Goal: Task Accomplishment & Management: Use online tool/utility

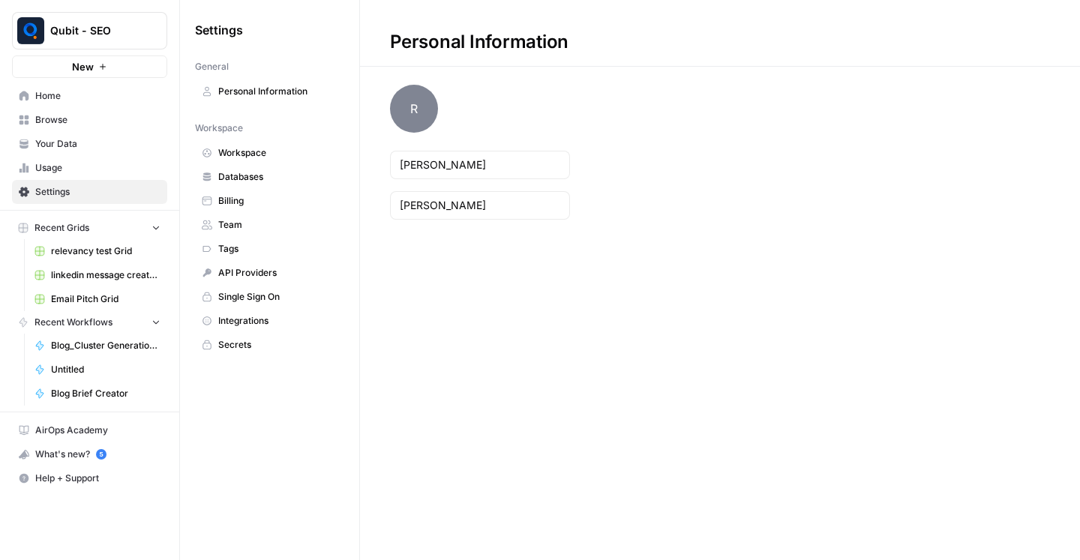
click at [89, 125] on span "Browse" at bounding box center [97, 120] width 125 height 14
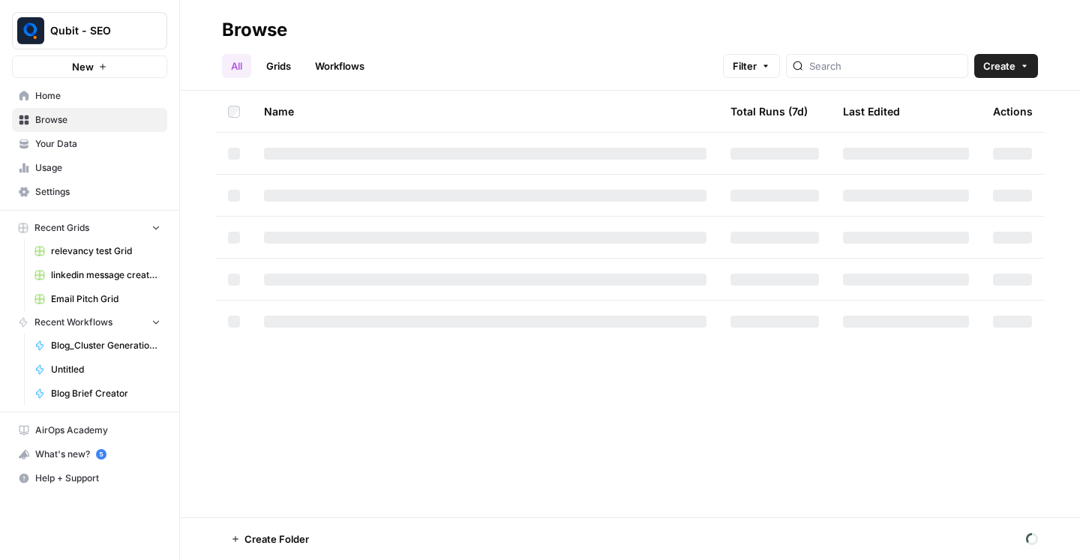
click at [281, 74] on link "Grids" at bounding box center [278, 66] width 43 height 24
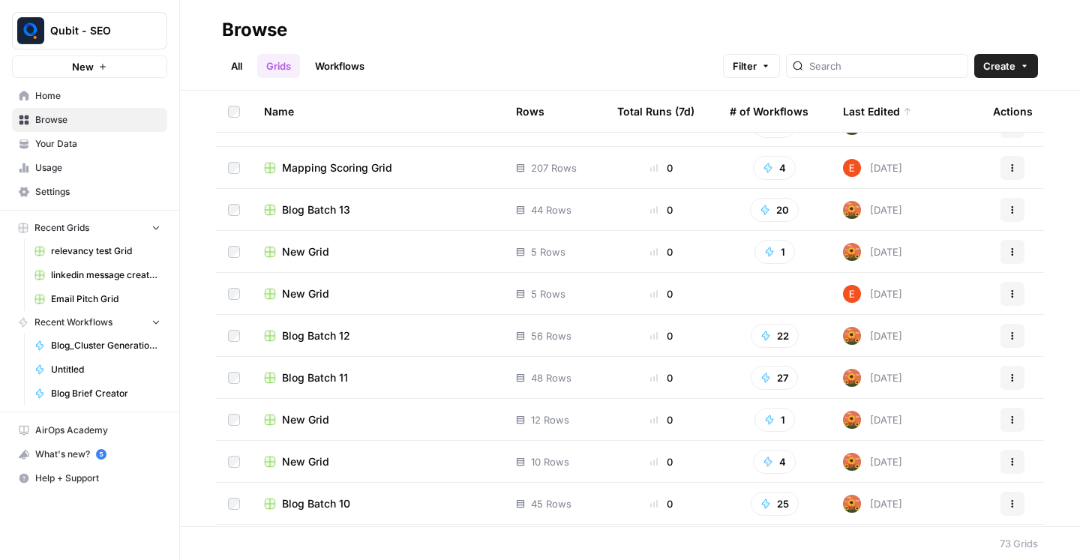
scroll to position [626, 0]
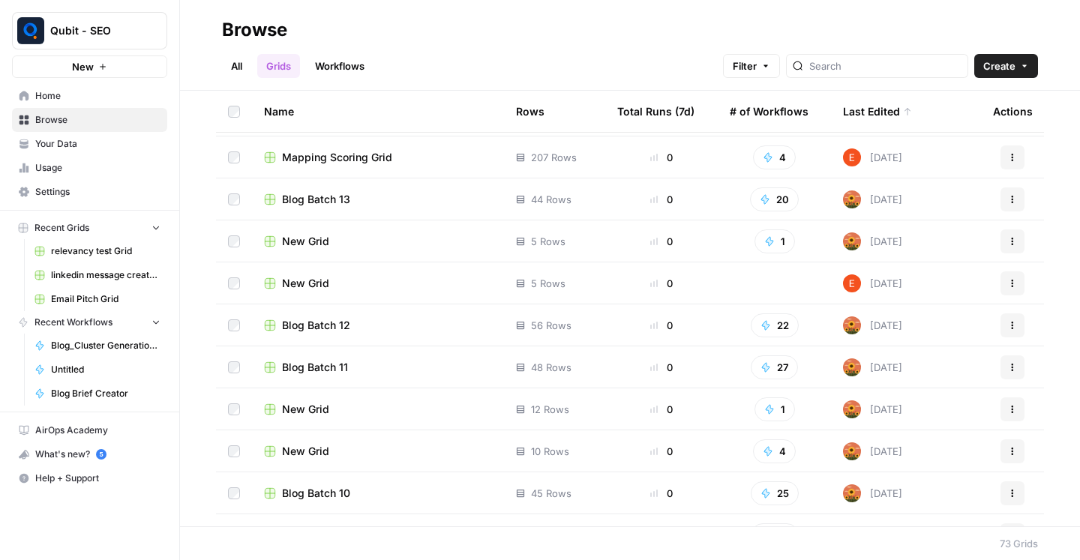
click at [340, 326] on span "Blog Batch 12" at bounding box center [316, 325] width 68 height 15
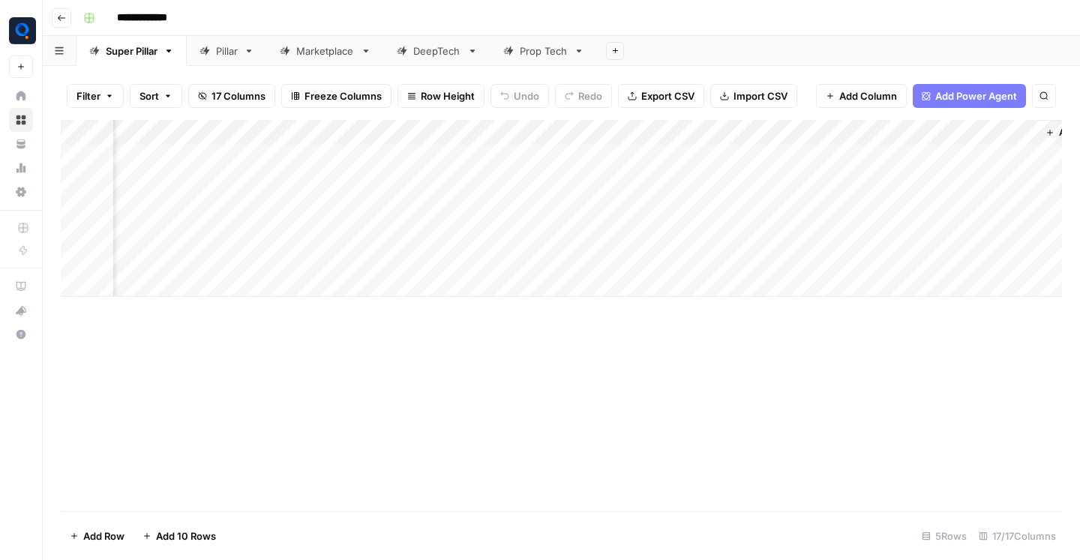
scroll to position [0, 1430]
click at [811, 156] on div "Add Column" at bounding box center [561, 208] width 1001 height 177
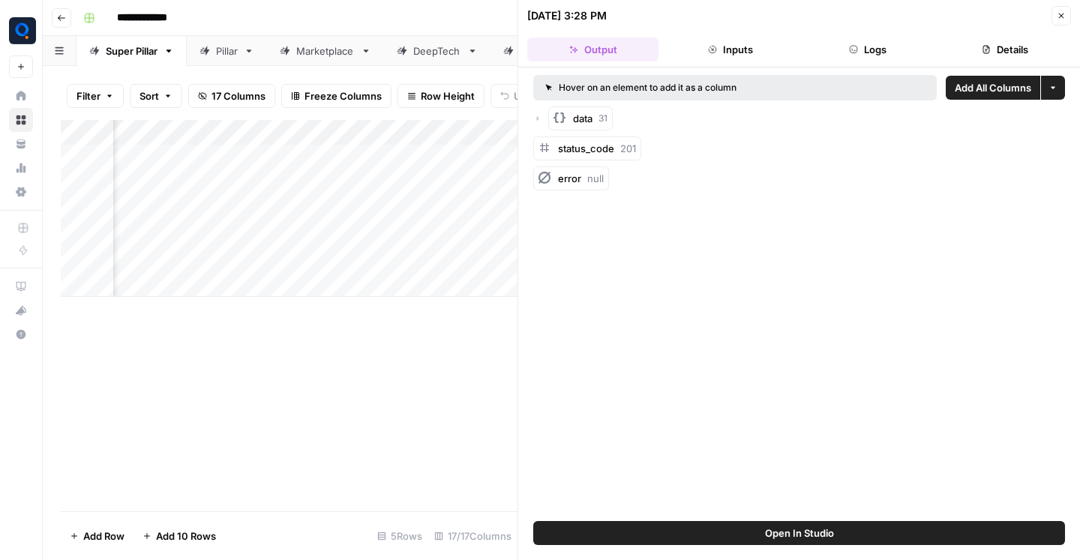
click at [1064, 15] on icon "button" at bounding box center [1061, 15] width 9 height 9
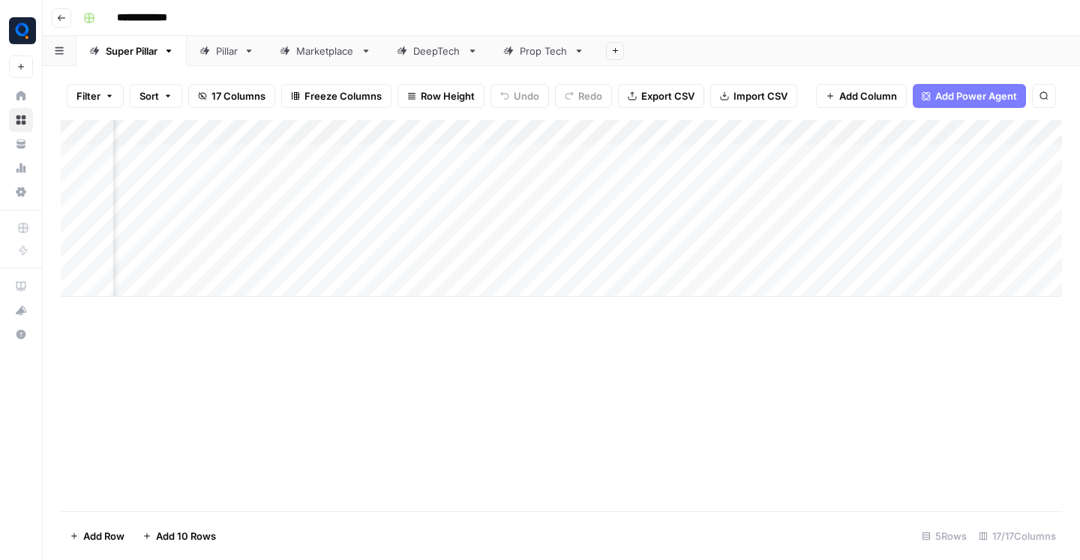
scroll to position [0, 1292]
click at [226, 53] on div "Pillar" at bounding box center [227, 51] width 22 height 15
click at [810, 183] on div "Add Column" at bounding box center [561, 285] width 1001 height 330
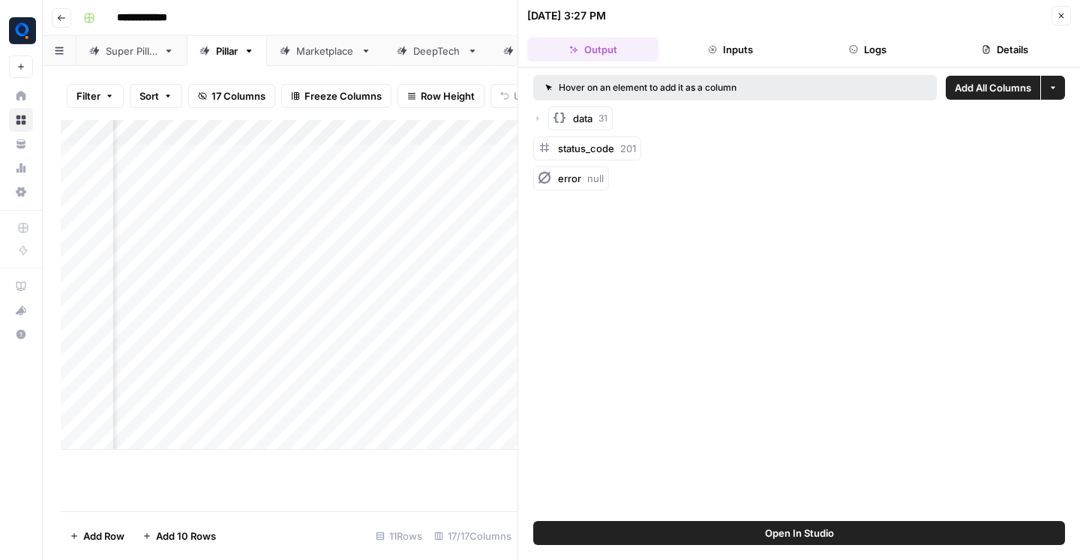
click at [1069, 22] on button "Close" at bounding box center [1062, 16] width 20 height 20
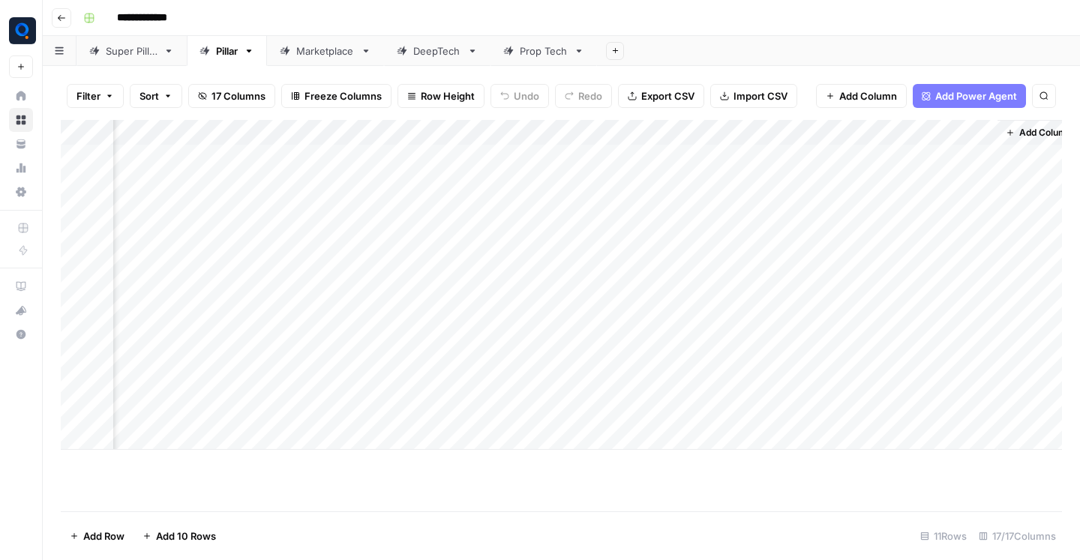
scroll to position [0, 1412]
click at [948, 182] on div "Add Column" at bounding box center [561, 285] width 1001 height 330
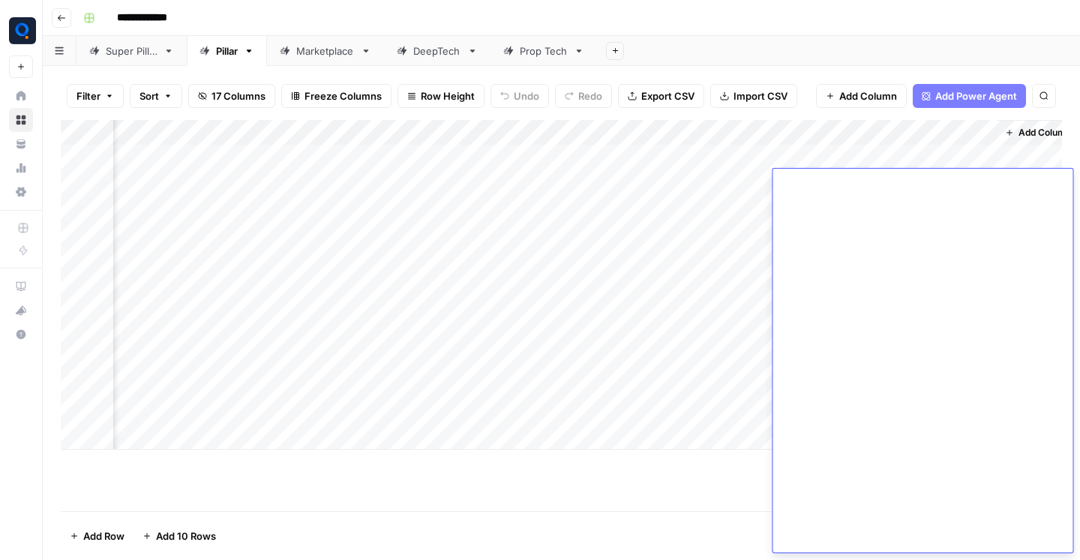
scroll to position [14597, 0]
click at [714, 474] on div "Add Column" at bounding box center [561, 316] width 1001 height 392
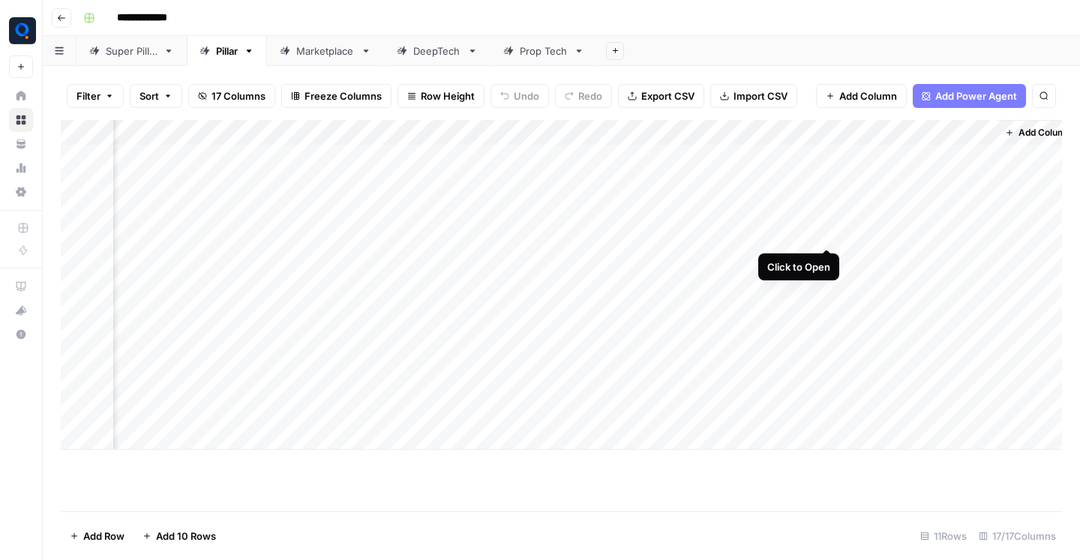
click at [826, 233] on div "Add Column" at bounding box center [561, 285] width 1001 height 330
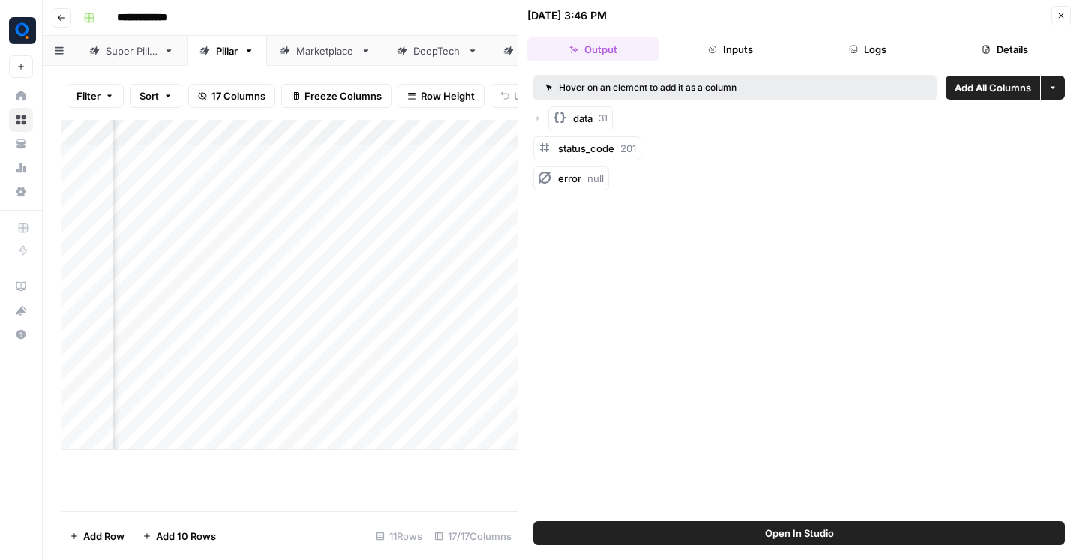
click at [860, 38] on button "Logs" at bounding box center [868, 50] width 131 height 24
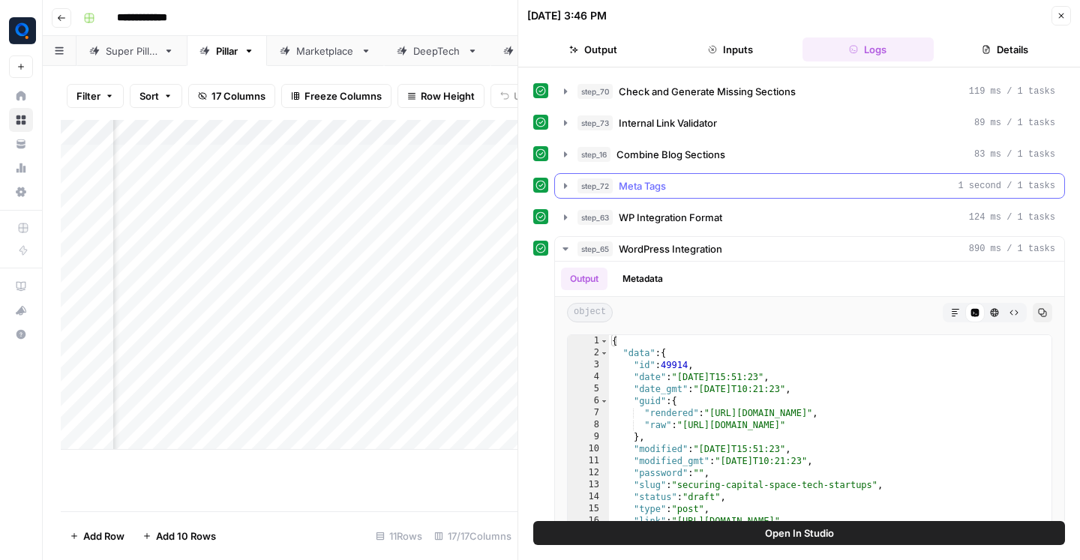
scroll to position [70, 0]
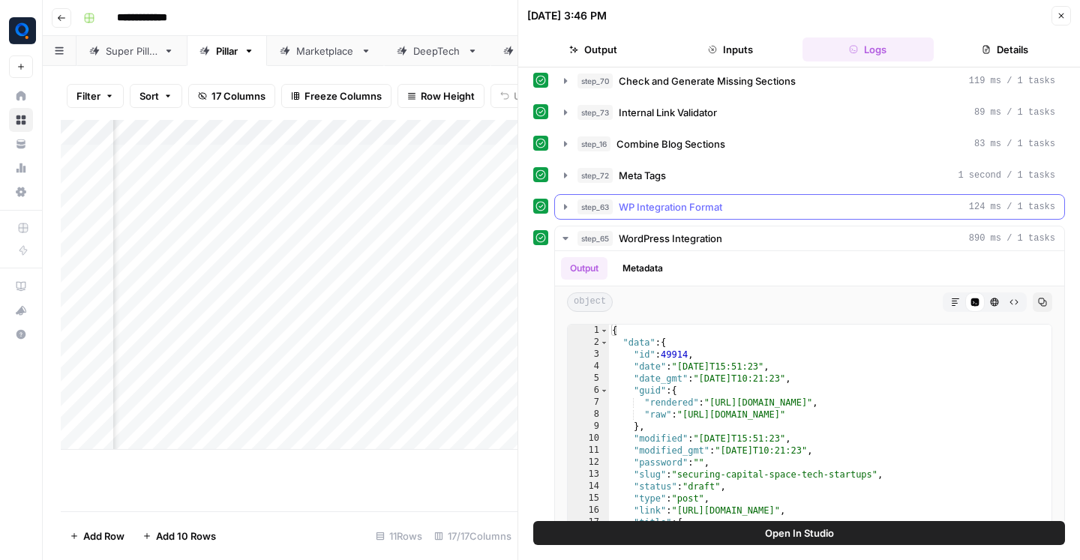
click at [735, 209] on div "step_63 WP Integration Format 124 ms / 1 tasks" at bounding box center [817, 207] width 478 height 15
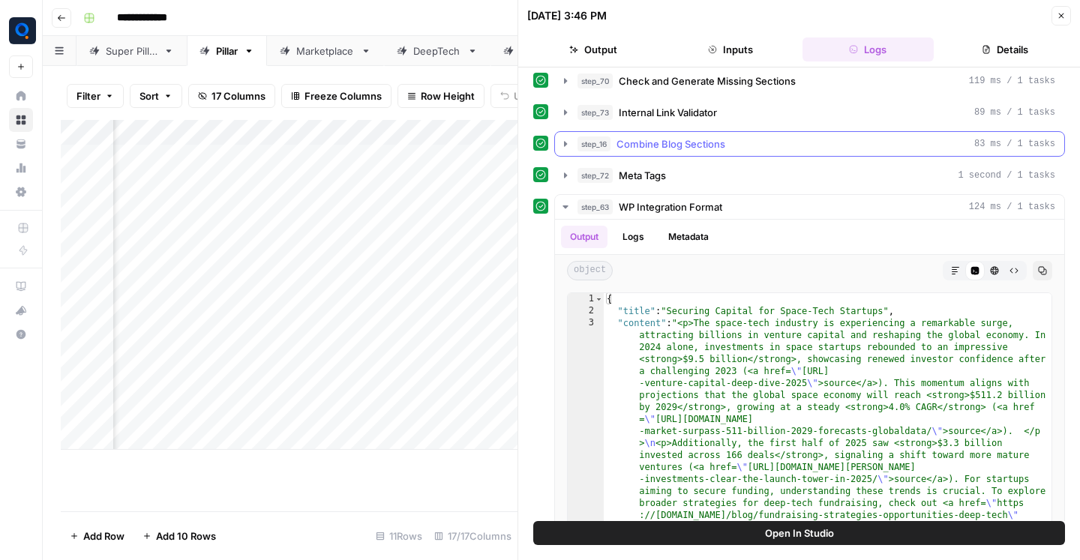
click at [761, 150] on div "step_16 Combine Blog Sections 83 ms / 1 tasks" at bounding box center [817, 144] width 478 height 15
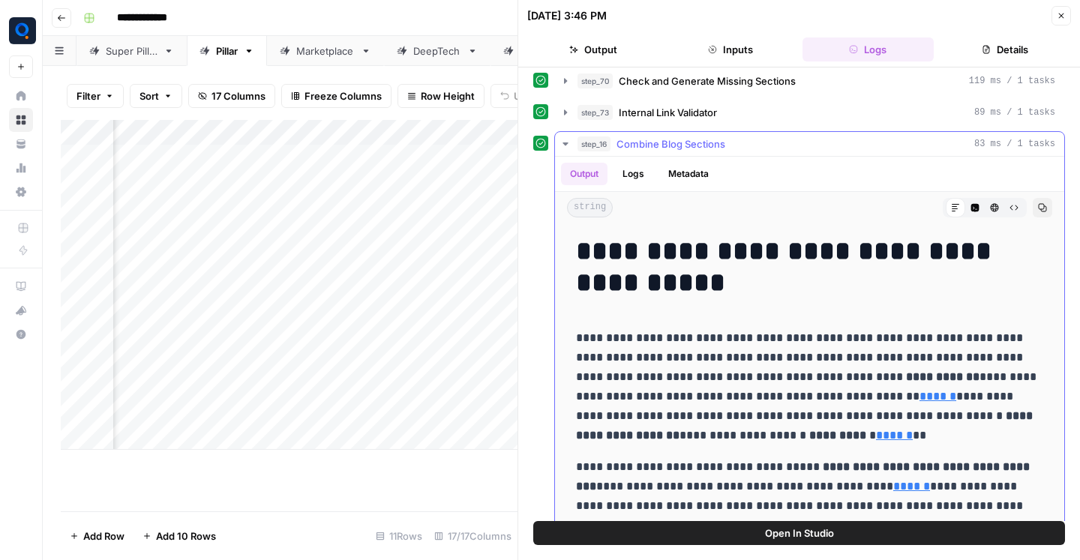
click at [1043, 206] on icon "button" at bounding box center [1042, 207] width 9 height 9
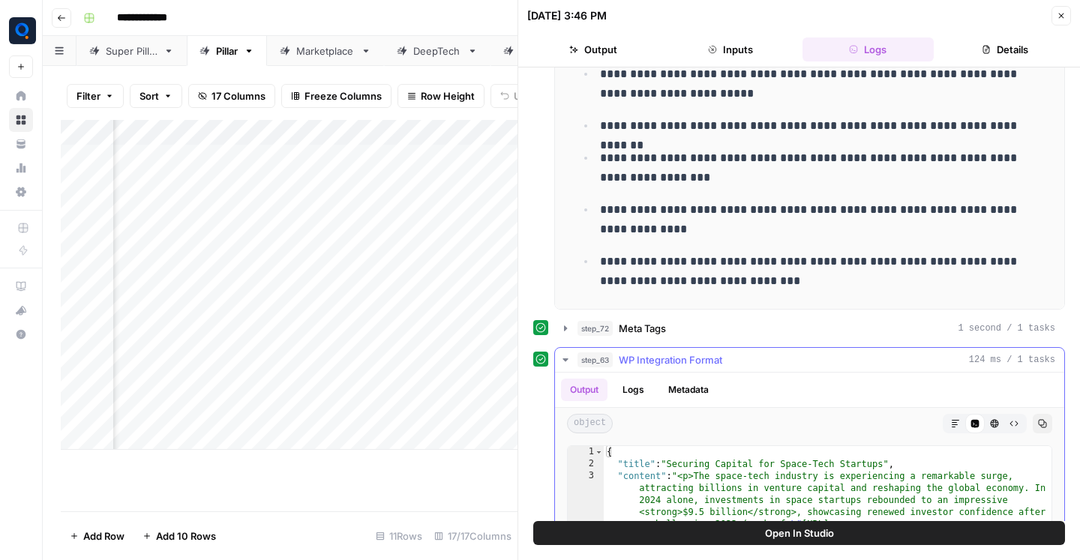
scroll to position [291, 0]
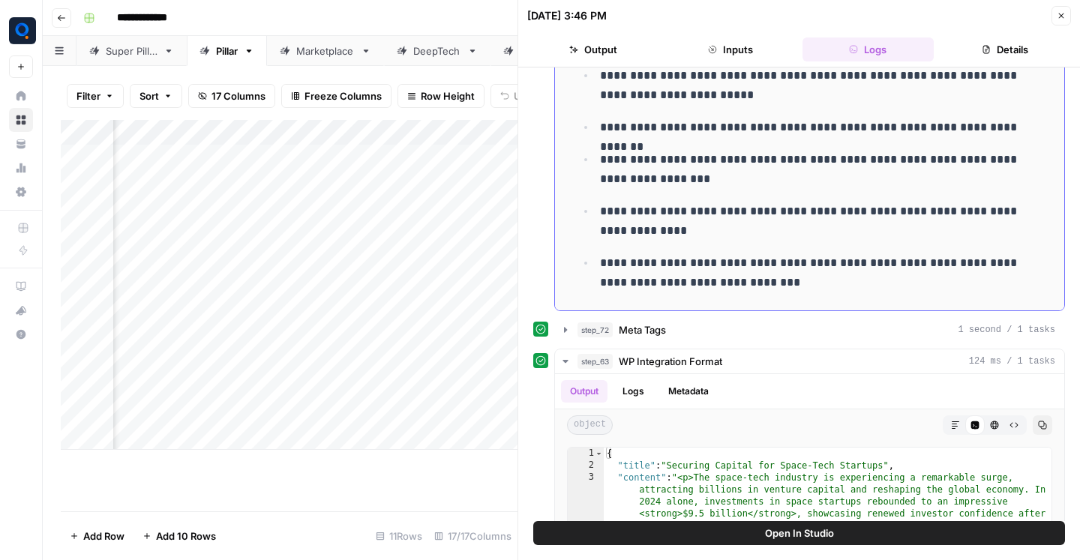
drag, startPoint x: 581, startPoint y: 245, endPoint x: 791, endPoint y: 278, distance: 212.6
copy div "**********"
